Goal: Transaction & Acquisition: Book appointment/travel/reservation

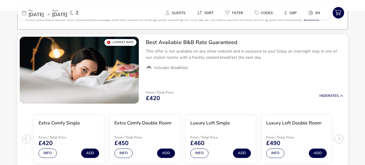
scroll to position [45, 0]
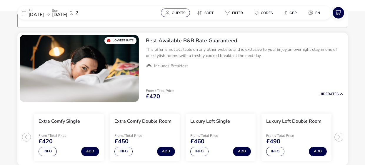
click at [179, 14] on span "Guests" at bounding box center [179, 13] width 14 height 5
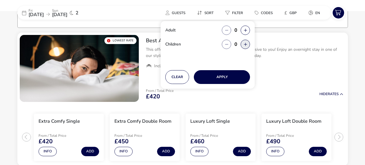
click at [243, 42] on button "button" at bounding box center [245, 44] width 9 height 9
click at [227, 43] on icon "button" at bounding box center [226, 45] width 3 height 4
click at [244, 44] on icon "button" at bounding box center [245, 45] width 3 height 4
click at [244, 44] on button "button" at bounding box center [245, 44] width 9 height 9
type input "2"
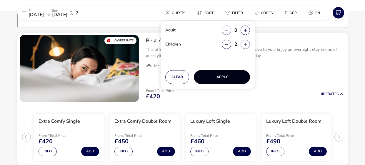
click at [231, 75] on button "Apply" at bounding box center [222, 77] width 56 height 14
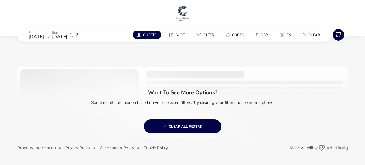
scroll to position [0, 0]
click at [146, 36] on span "Guests" at bounding box center [150, 35] width 14 height 5
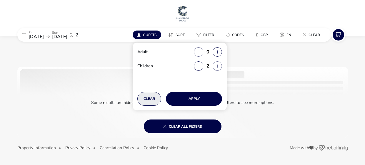
click at [152, 98] on button "Clear" at bounding box center [149, 99] width 24 height 14
type input "0"
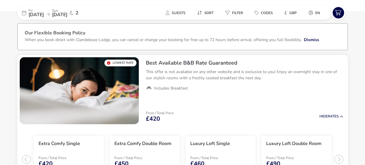
scroll to position [23, 0]
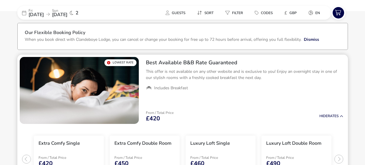
click at [214, 63] on h2 "Best Available B&B Rate Guaranteed" at bounding box center [245, 62] width 198 height 7
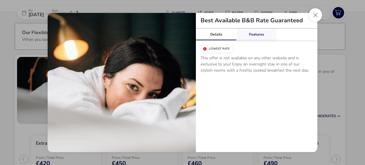
click at [262, 35] on div "Features" at bounding box center [257, 35] width 41 height 12
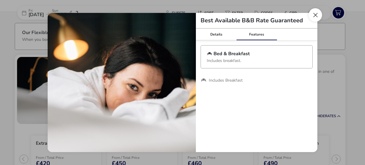
click at [314, 13] on button "Close modal" at bounding box center [316, 15] width 14 height 14
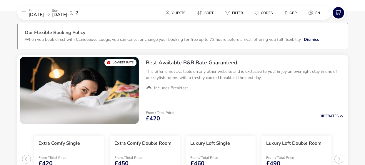
scroll to position [0, 0]
